Goal: Task Accomplishment & Management: Use online tool/utility

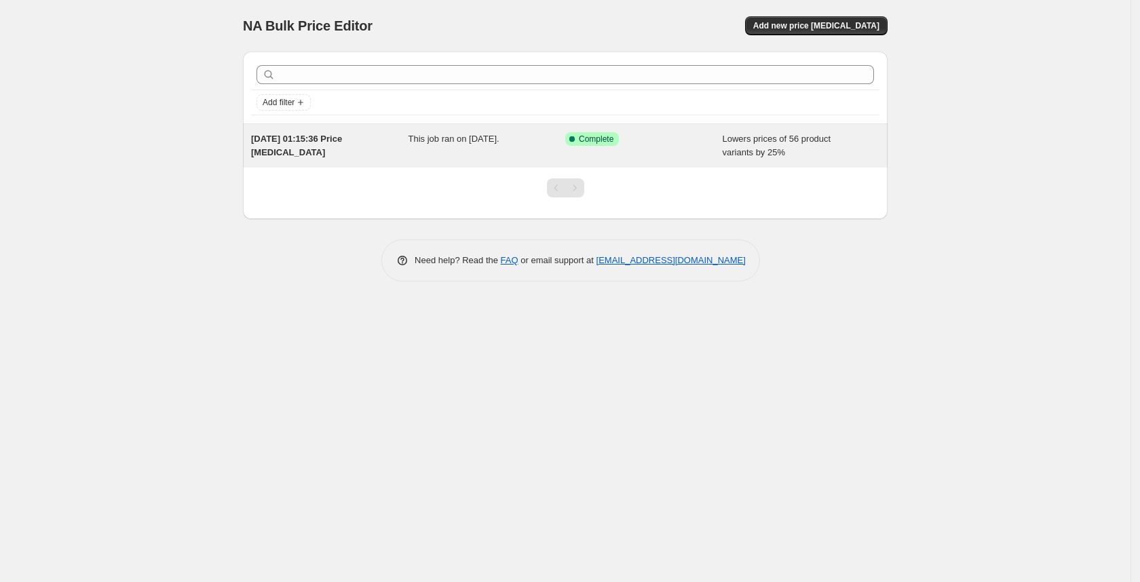
click at [723, 143] on span "Lowers prices of 56 product variants by 25%" at bounding box center [777, 146] width 109 height 24
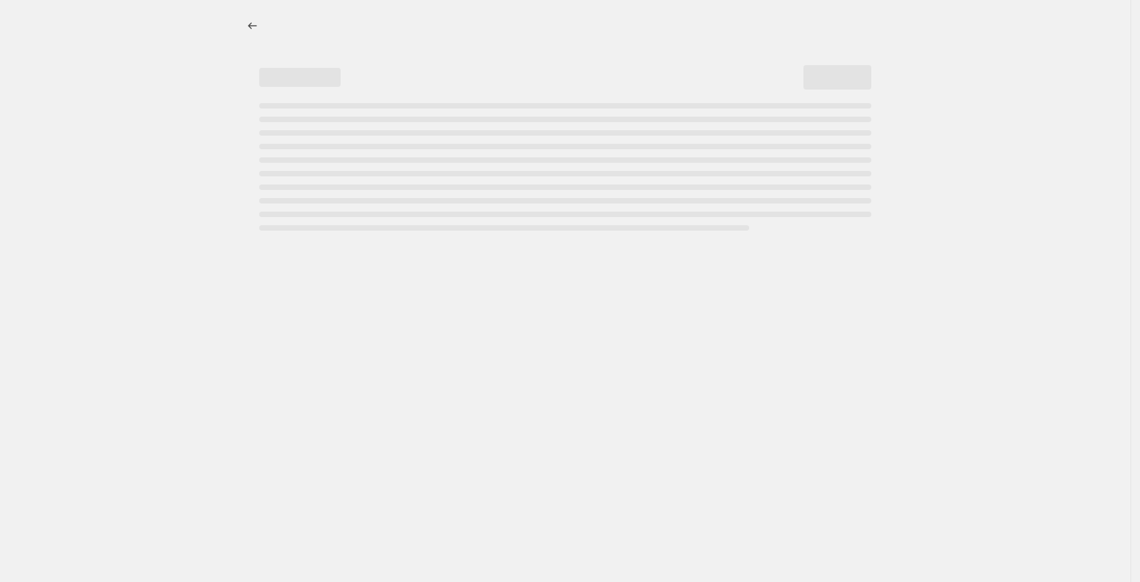
click at [434, 145] on div "Page loading" at bounding box center [565, 146] width 612 height 5
select select "percentage"
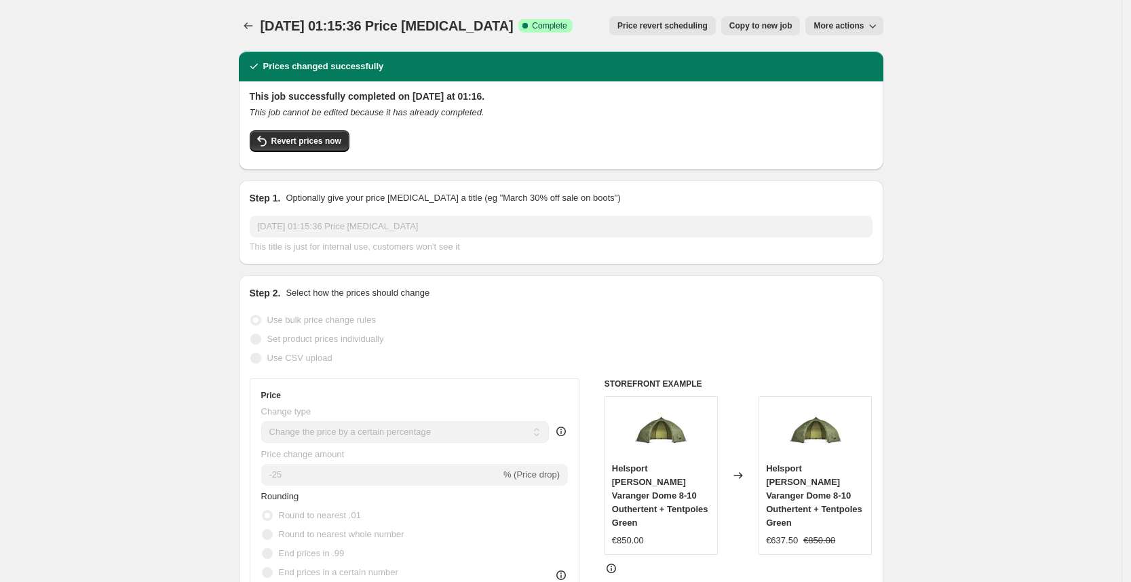
click at [318, 154] on div "Revert prices now" at bounding box center [561, 144] width 623 height 29
click at [327, 142] on span "Revert prices now" at bounding box center [306, 141] width 70 height 11
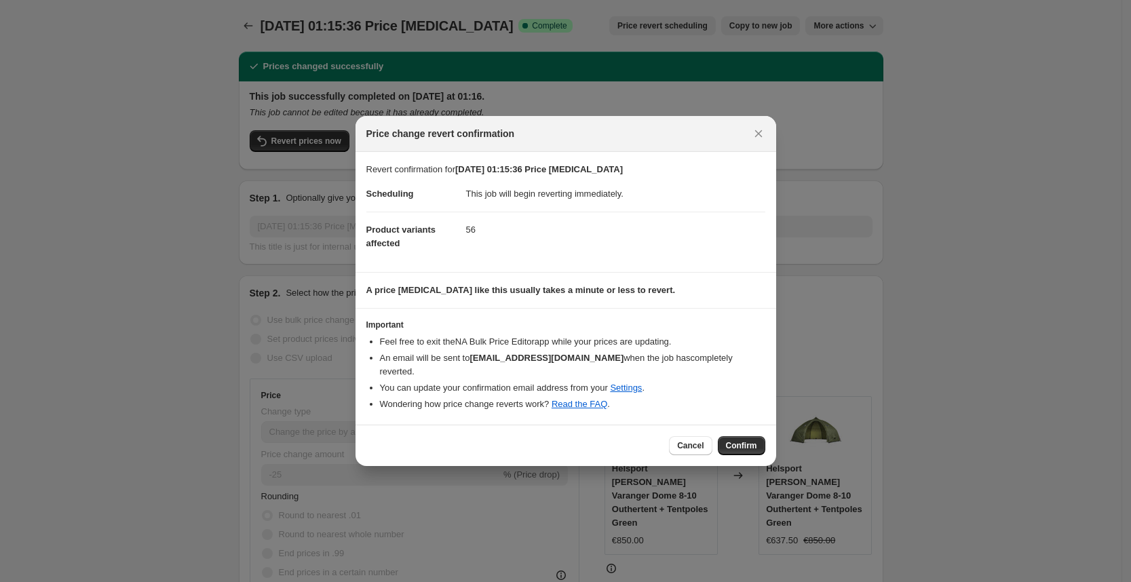
click at [756, 445] on button "Confirm" at bounding box center [742, 445] width 48 height 19
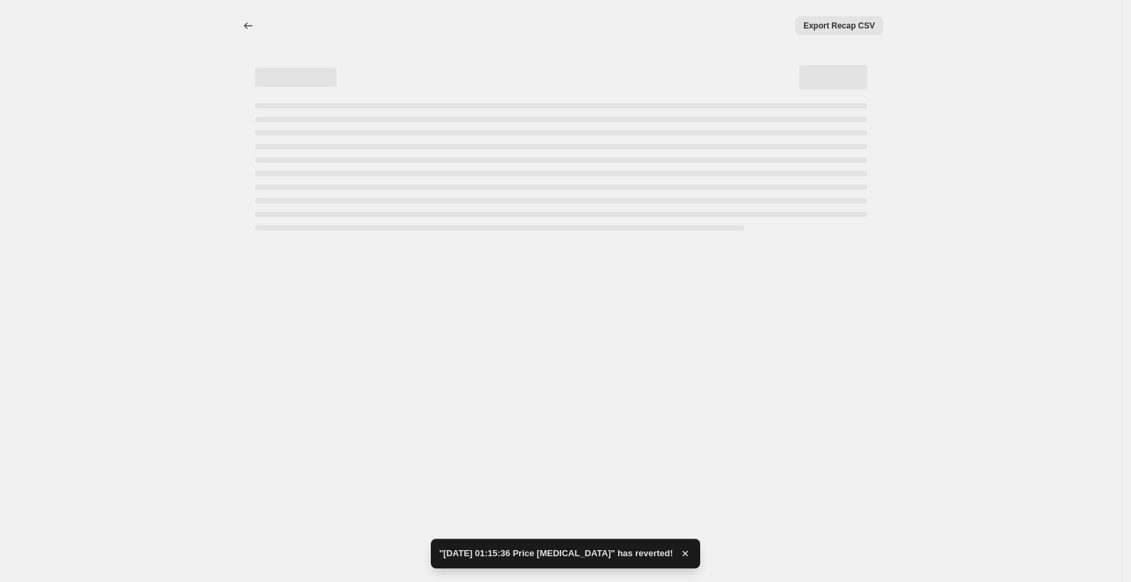
select select "percentage"
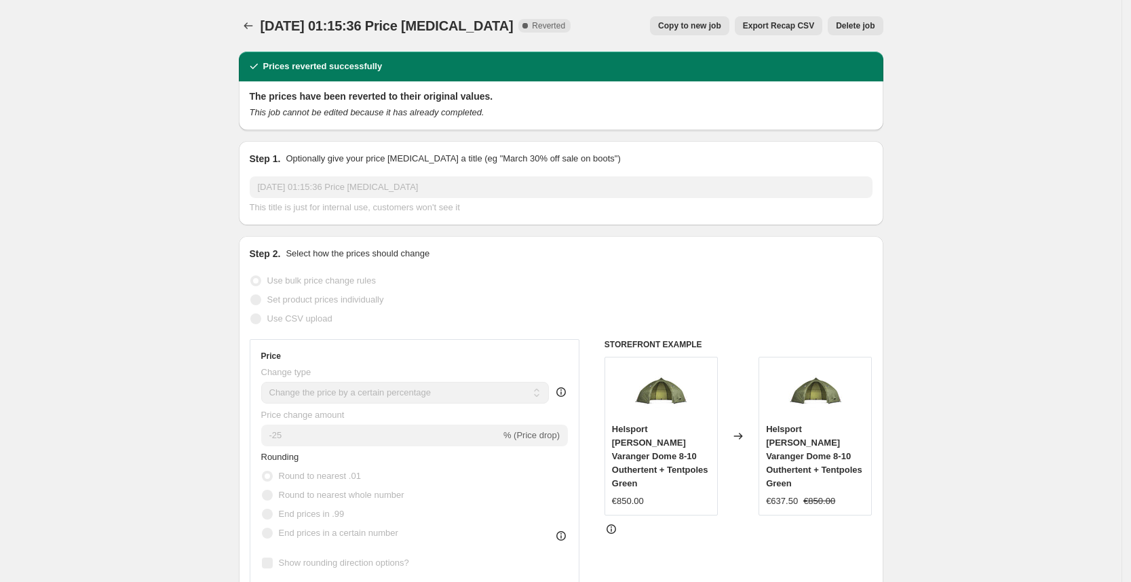
click at [852, 32] on button "Delete job" at bounding box center [855, 25] width 55 height 19
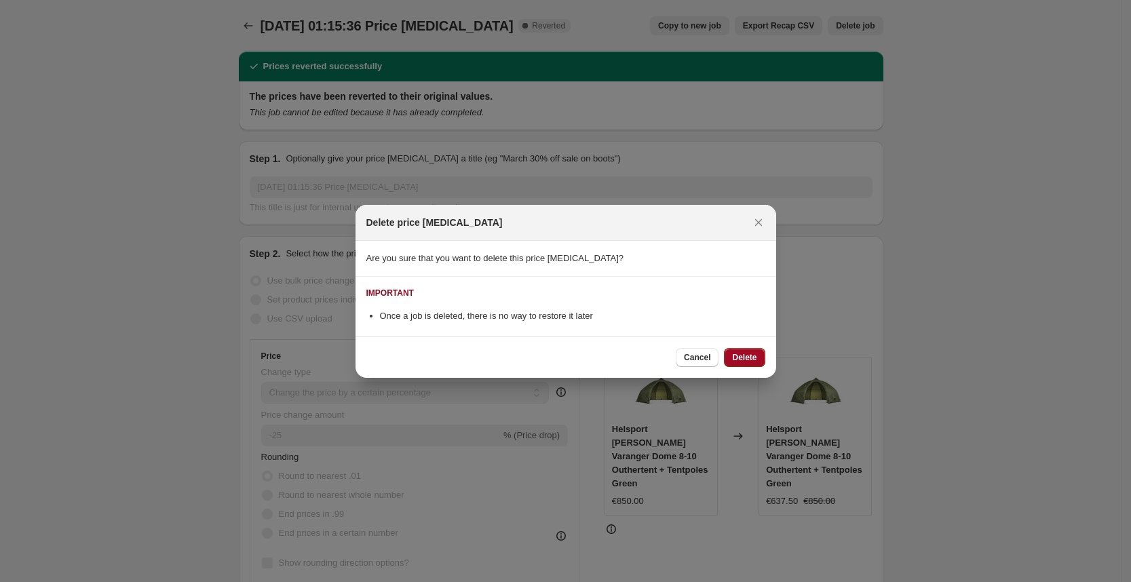
click at [738, 349] on button "Delete" at bounding box center [744, 357] width 41 height 19
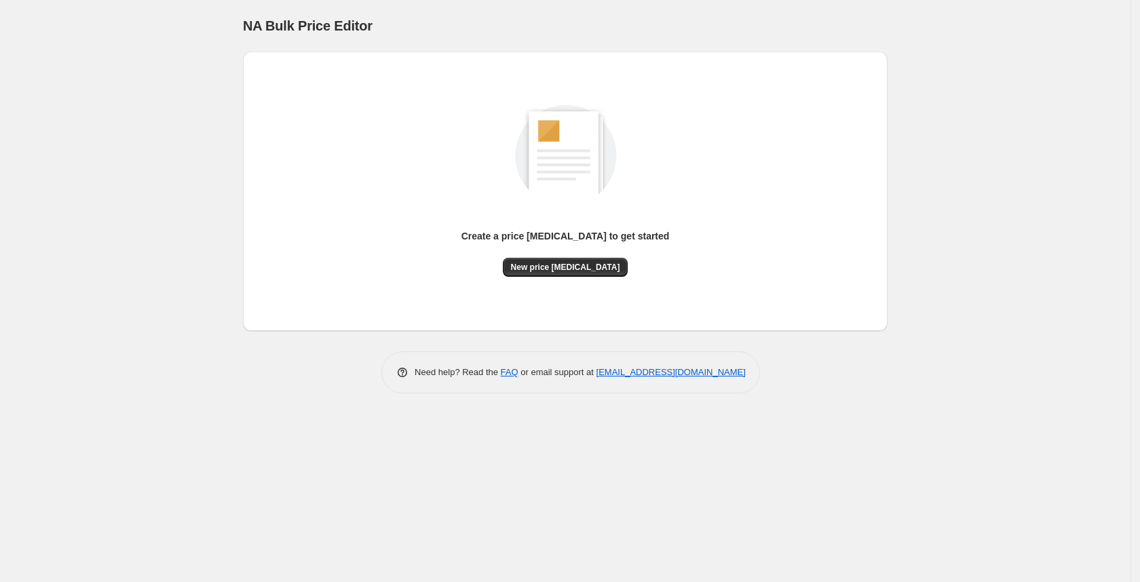
click at [684, 318] on div "Create a price [MEDICAL_DATA] to get started New price [MEDICAL_DATA]" at bounding box center [565, 191] width 623 height 258
click at [569, 271] on span "New price [MEDICAL_DATA]" at bounding box center [565, 267] width 109 height 11
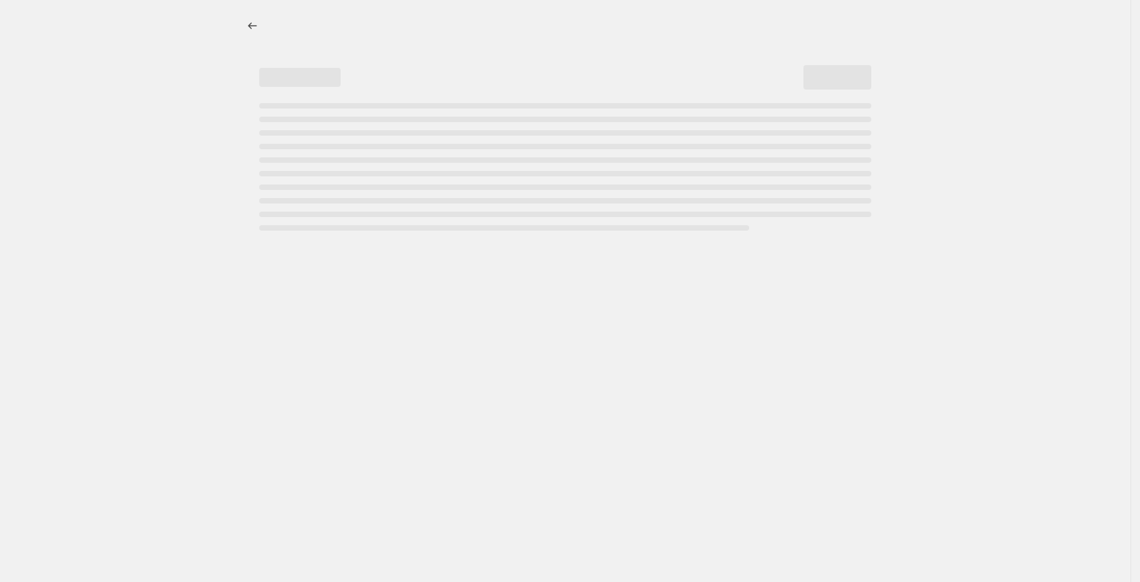
select select "percentage"
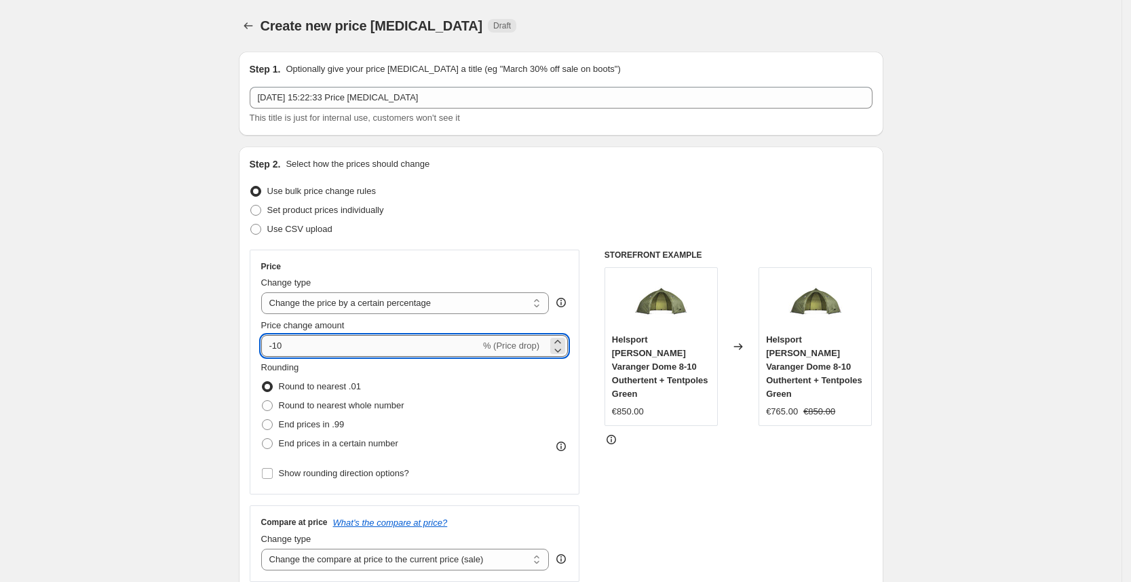
click at [330, 347] on input "-10" at bounding box center [370, 346] width 219 height 22
type input "-1"
type input "-30"
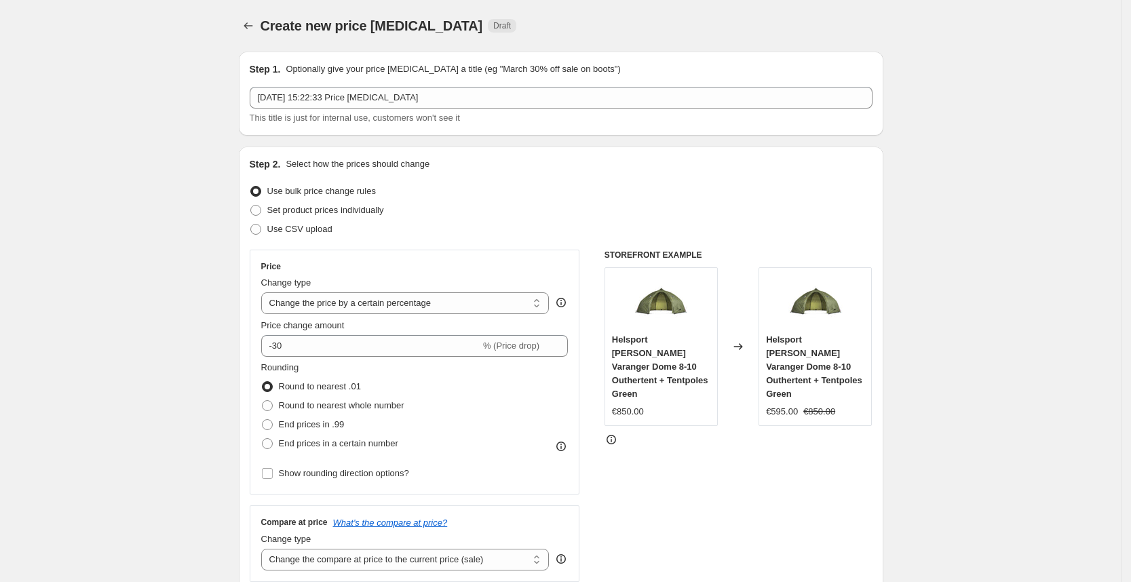
click at [634, 229] on div "Use CSV upload" at bounding box center [561, 229] width 623 height 19
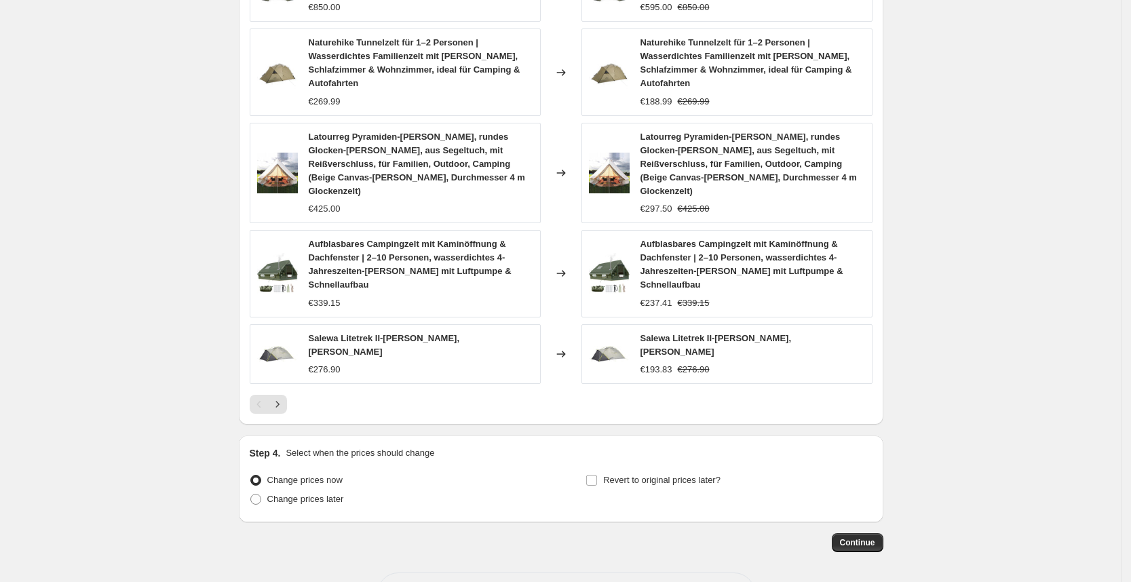
scroll to position [847, 0]
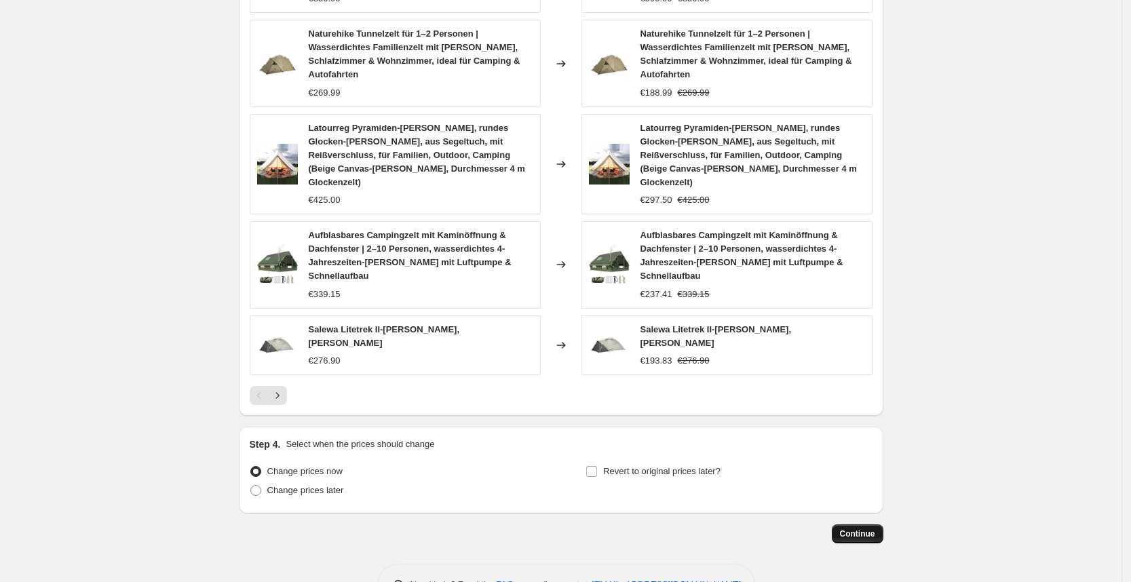
click at [845, 525] on button "Continue" at bounding box center [858, 534] width 52 height 19
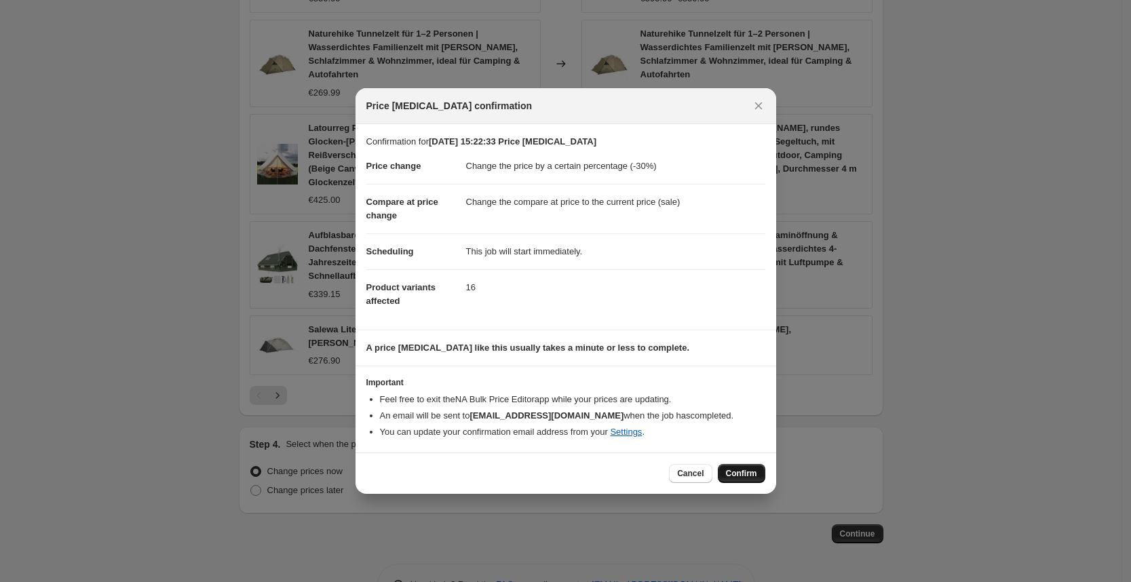
click at [742, 481] on button "Confirm" at bounding box center [742, 473] width 48 height 19
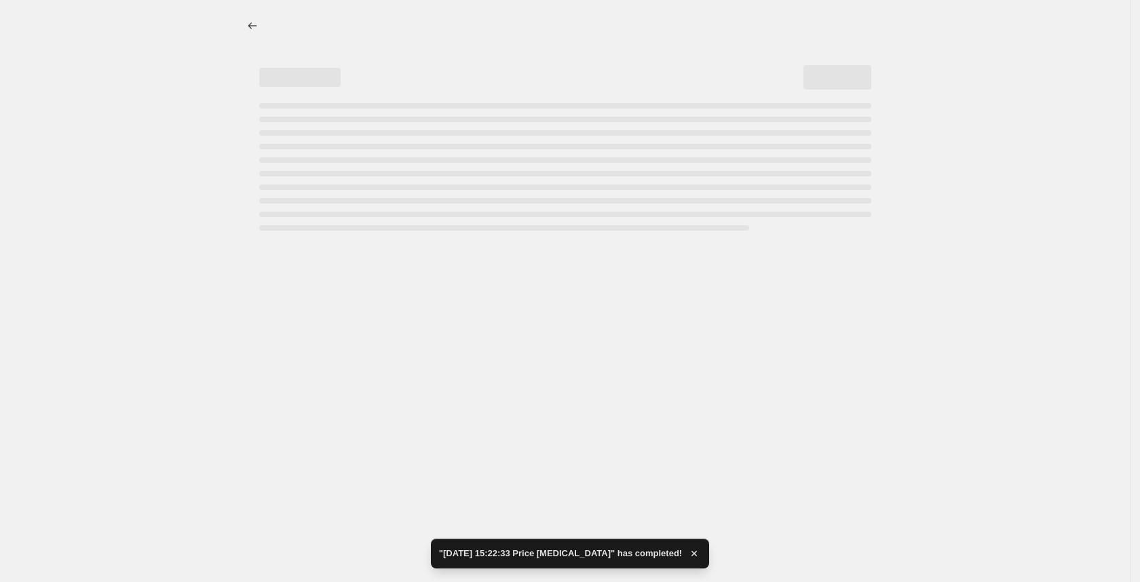
select select "percentage"
